Goal: Download file/media

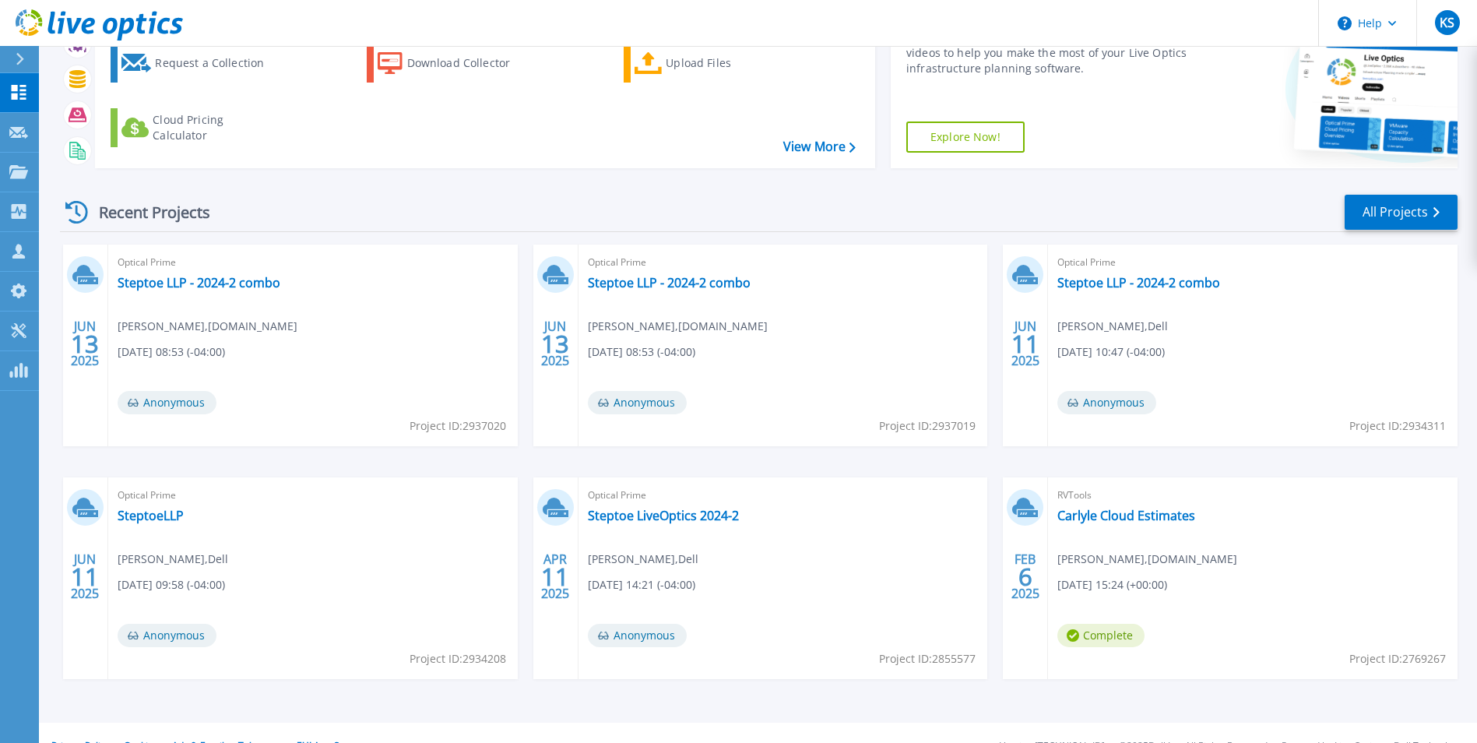
scroll to position [120, 0]
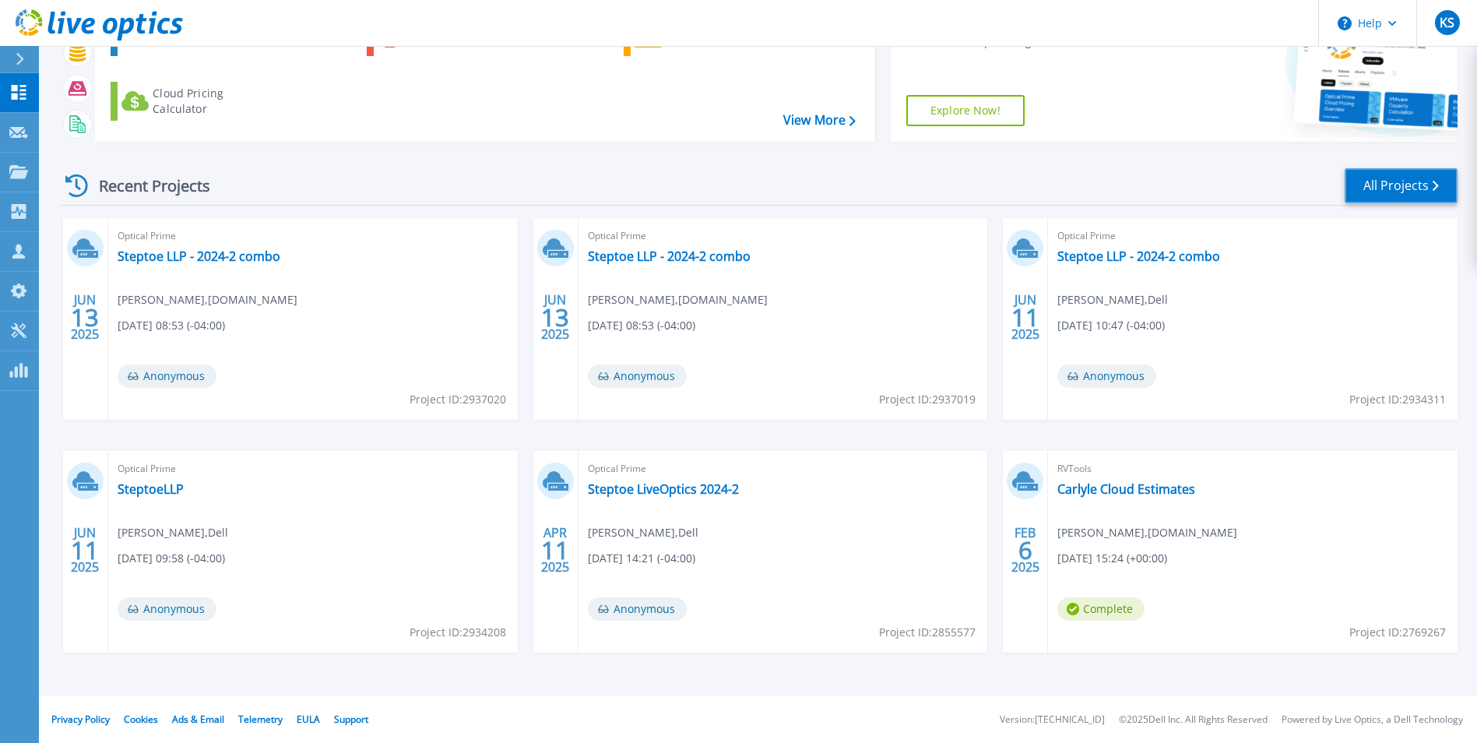
click at [1394, 182] on link "All Projects" at bounding box center [1401, 185] width 113 height 35
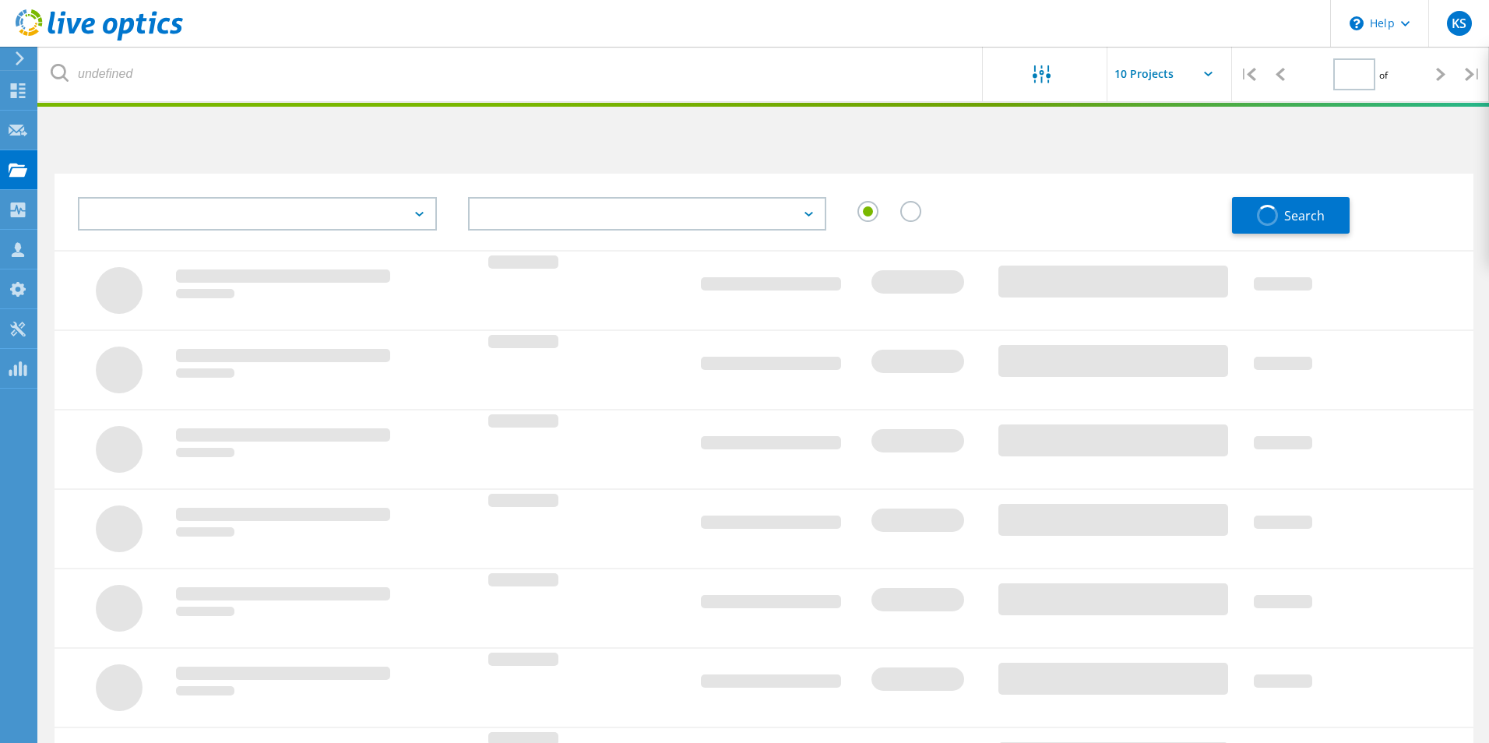
type input "1"
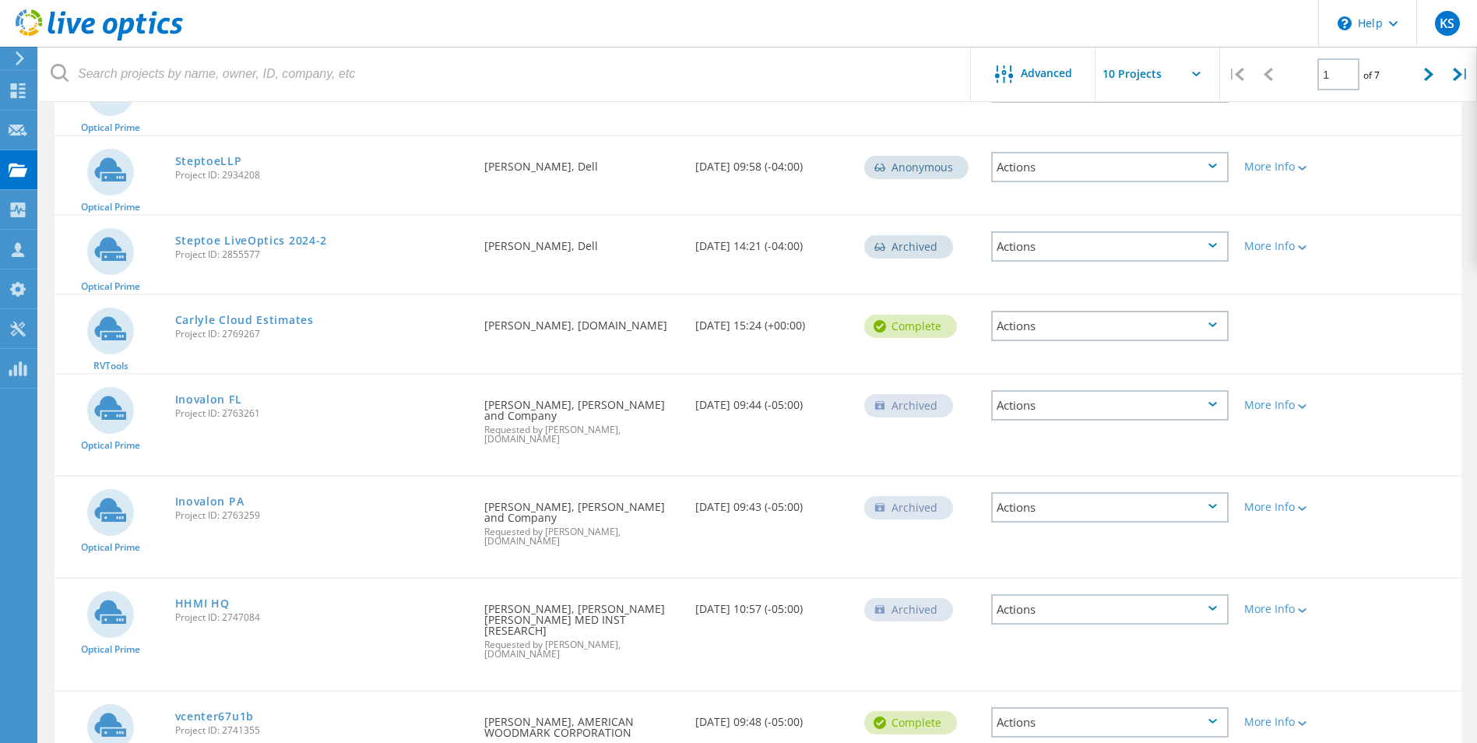
scroll to position [452, 0]
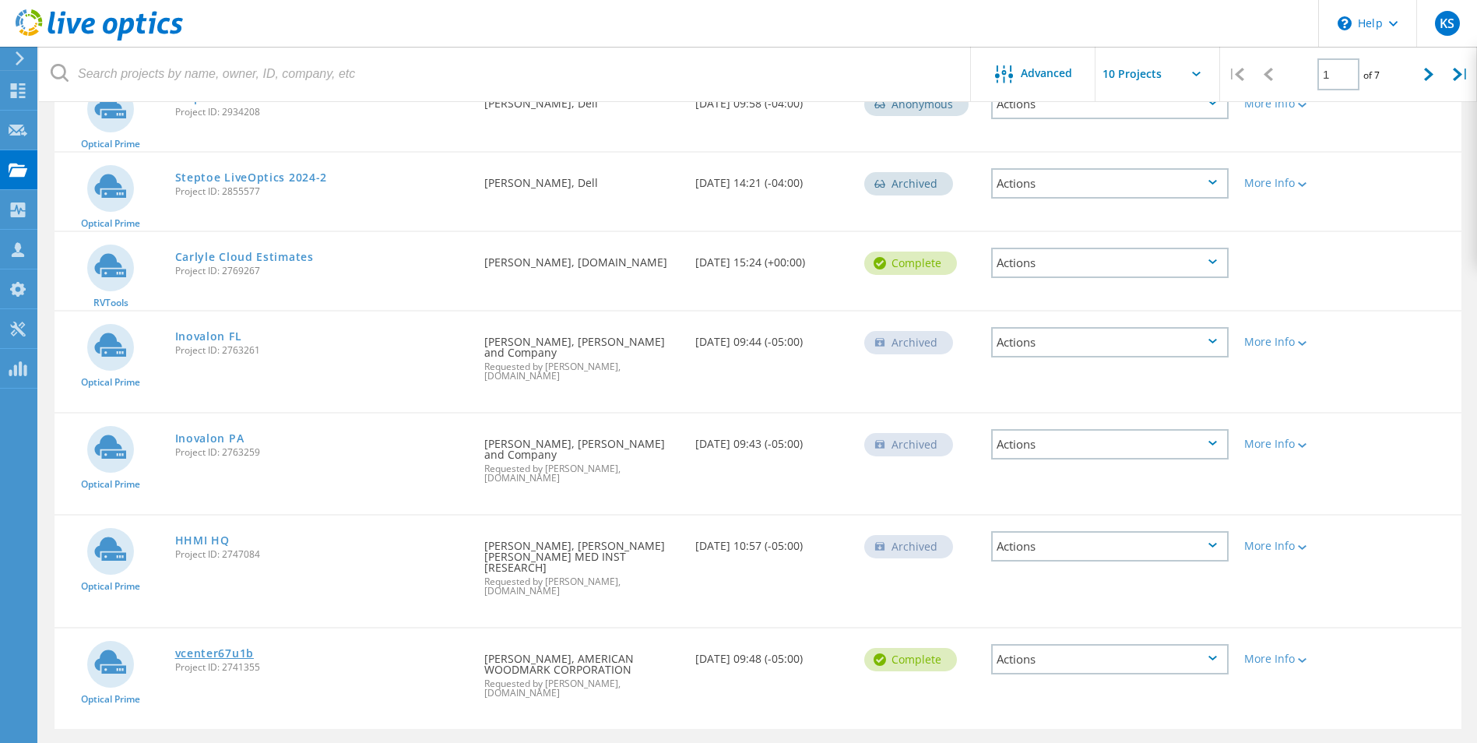
click at [209, 648] on link "vcenter67u1b" at bounding box center [214, 653] width 79 height 11
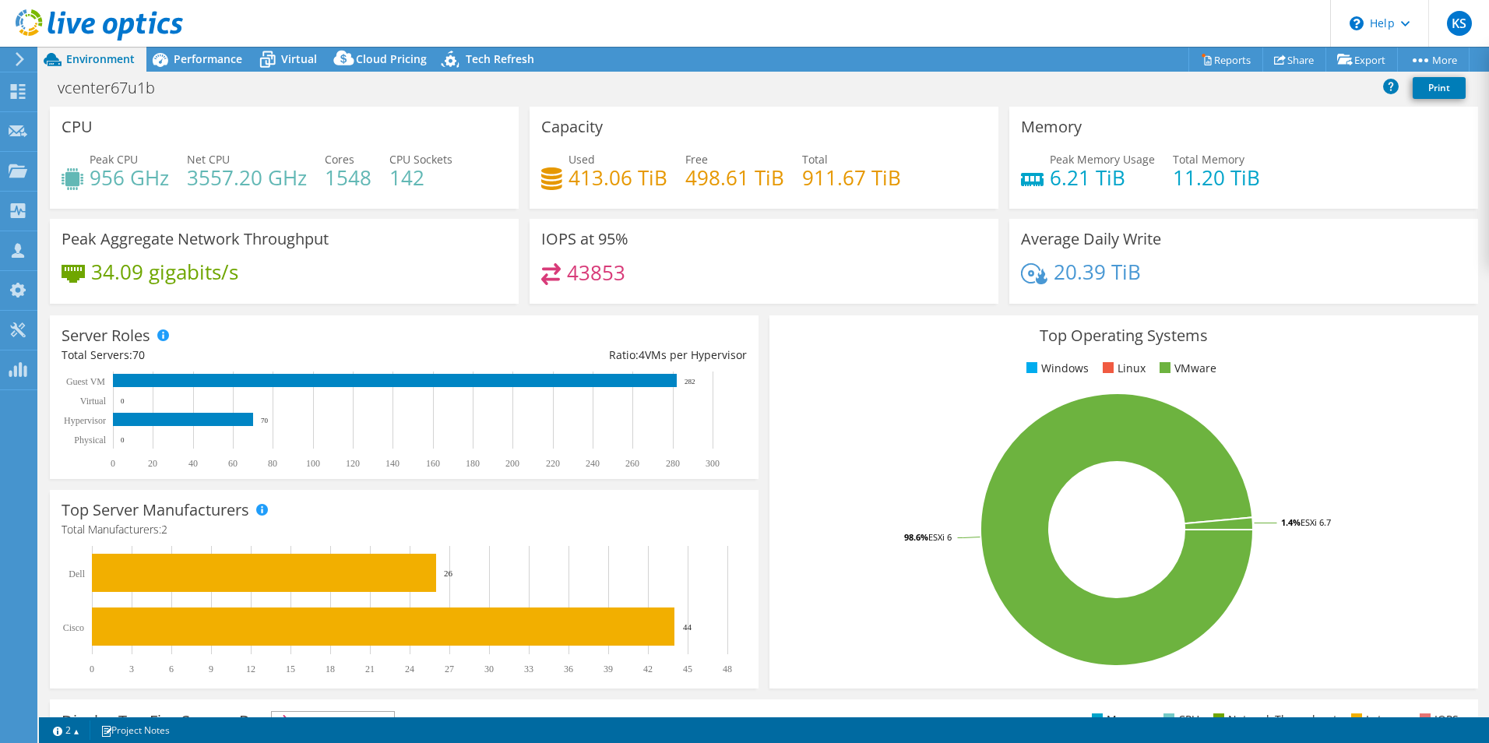
select select "USD"
radio input "true"
radio input "false"
click at [1347, 58] on icon at bounding box center [1345, 60] width 16 height 12
click at [1220, 54] on link "Reports" at bounding box center [1225, 59] width 75 height 24
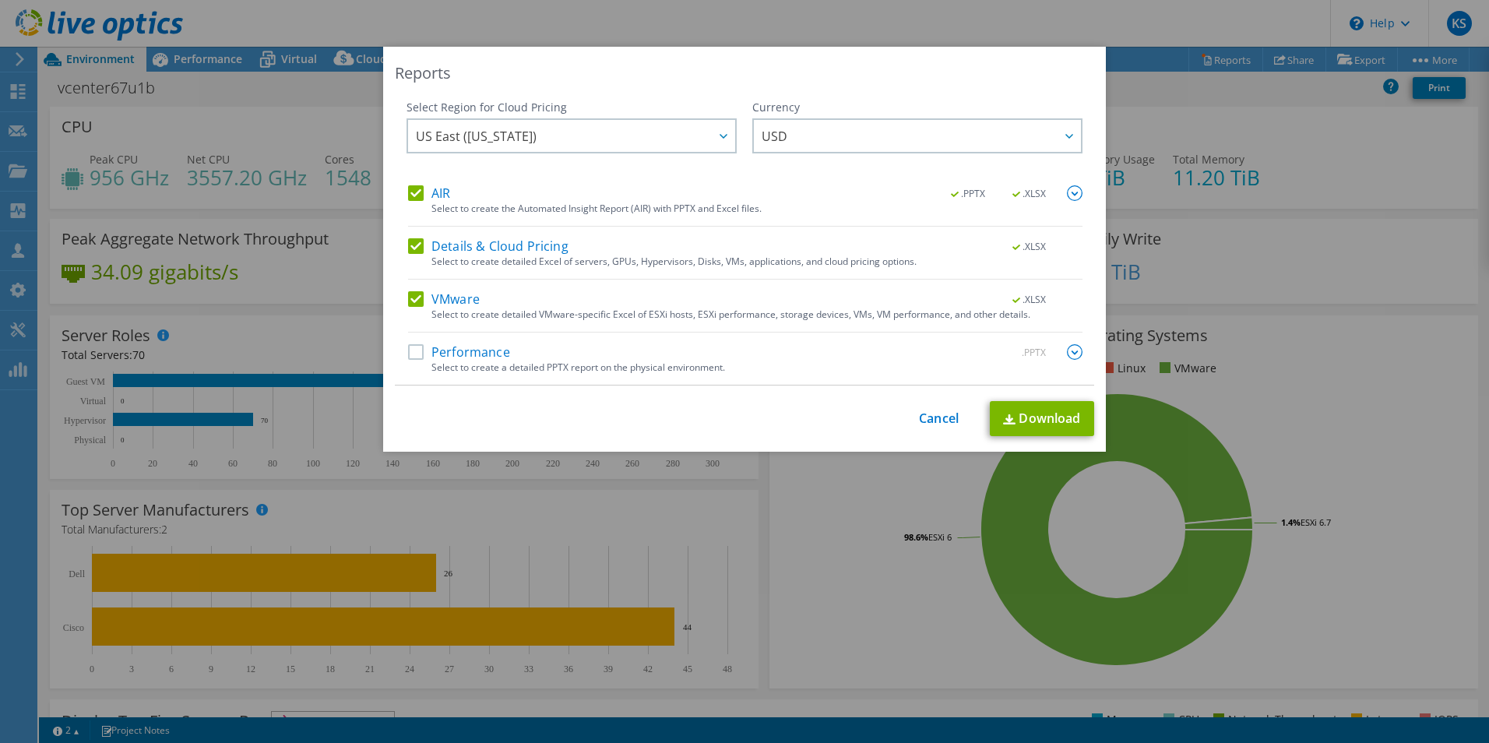
click at [408, 353] on label "Performance" at bounding box center [459, 352] width 102 height 16
click at [0, 0] on input "Performance" at bounding box center [0, 0] width 0 height 0
click at [1012, 415] on link "Download" at bounding box center [1042, 418] width 104 height 35
click at [919, 418] on link "Cancel" at bounding box center [939, 418] width 40 height 15
